Goal: Use online tool/utility

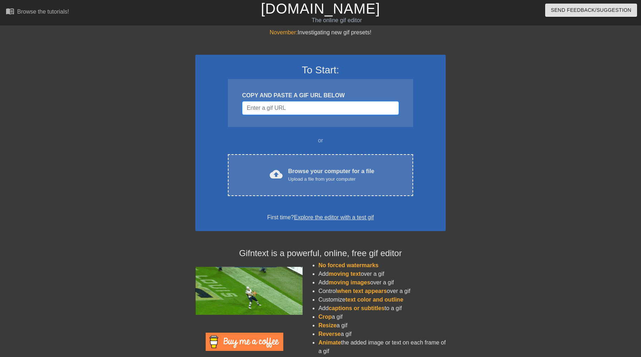
click at [292, 112] on input "Username" at bounding box center [320, 108] width 157 height 14
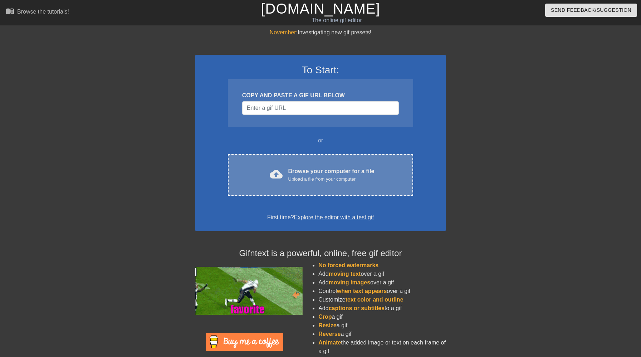
click at [317, 174] on div "Browse your computer for a file Upload a file from your computer" at bounding box center [331, 175] width 86 height 16
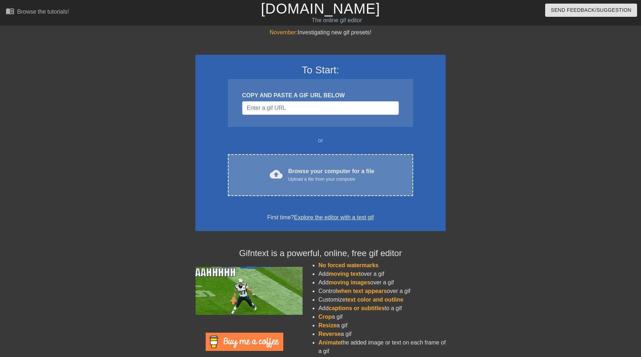
click at [300, 178] on div "Upload a file from your computer" at bounding box center [331, 179] width 86 height 7
